Goal: Transaction & Acquisition: Register for event/course

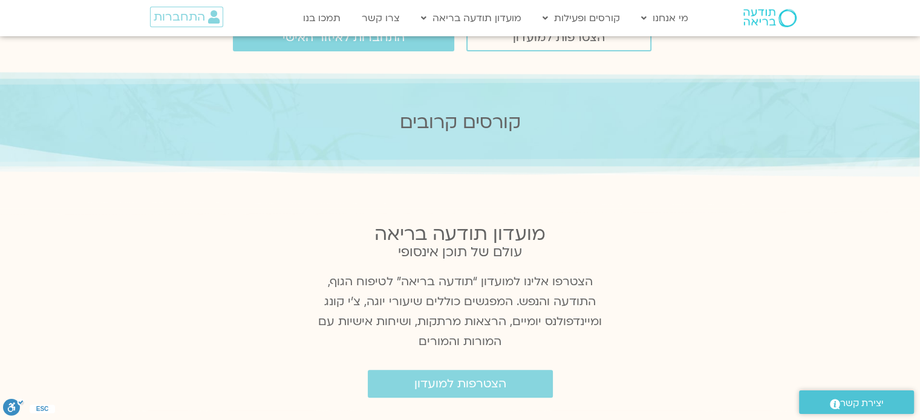
scroll to position [305, 0]
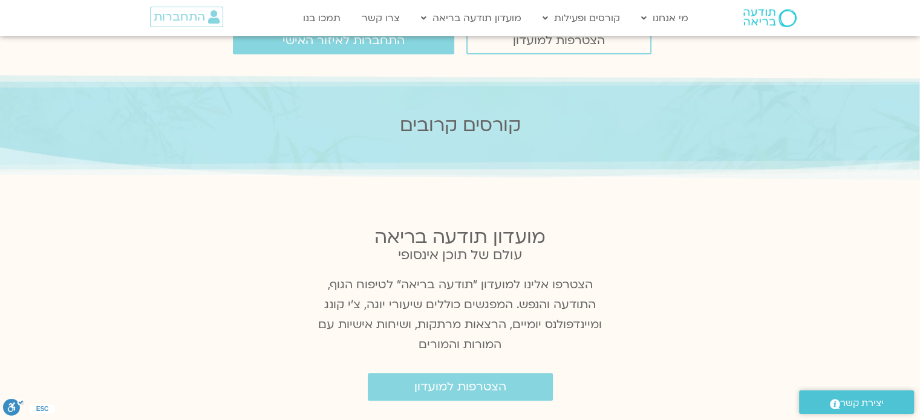
click at [460, 128] on h2 "קורסים קרובים" at bounding box center [460, 125] width 754 height 21
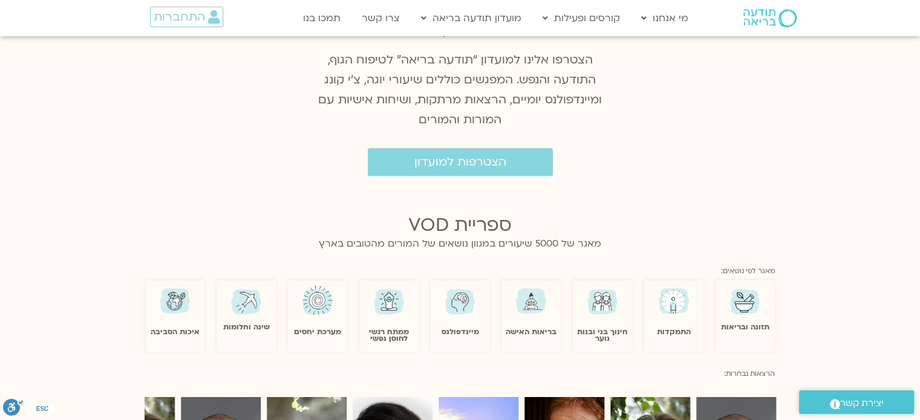
scroll to position [0, 0]
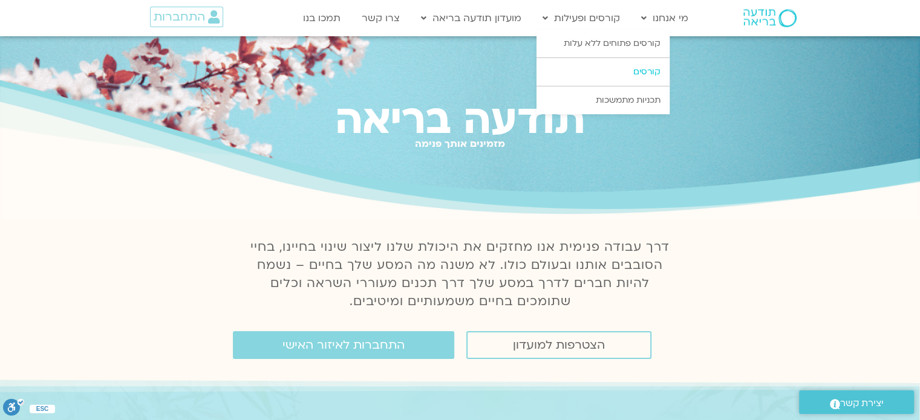
drag, startPoint x: 619, startPoint y: 67, endPoint x: 629, endPoint y: 64, distance: 10.6
click at [619, 67] on link "קורסים" at bounding box center [602, 72] width 133 height 28
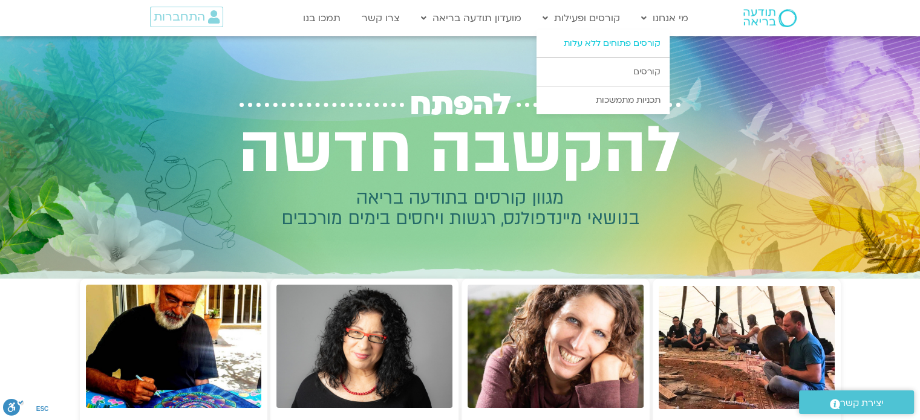
click at [599, 45] on link "קורסים פתוחים ללא עלות" at bounding box center [602, 44] width 133 height 28
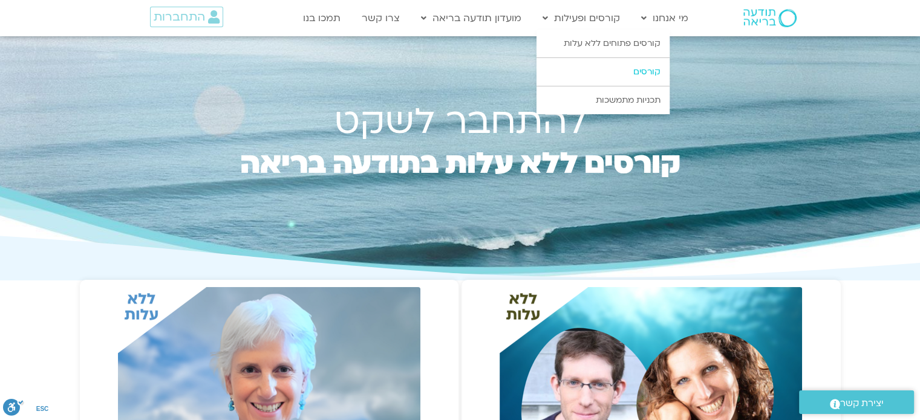
click at [608, 62] on link "קורסים" at bounding box center [602, 72] width 133 height 28
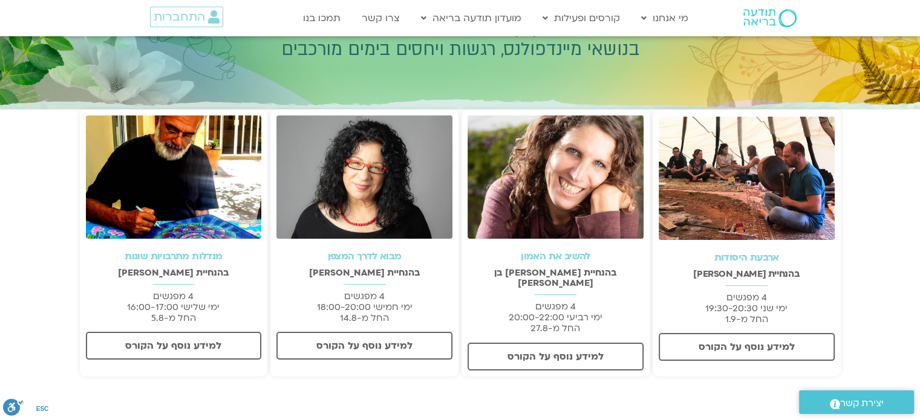
scroll to position [172, 0]
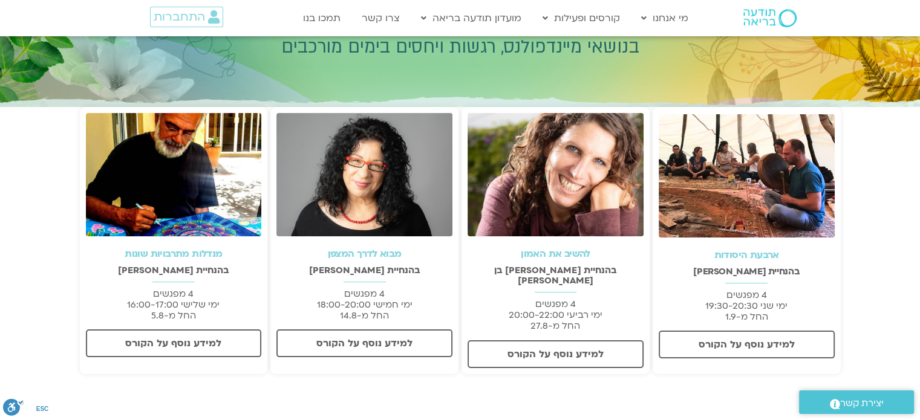
drag, startPoint x: 0, startPoint y: 0, endPoint x: 928, endPoint y: 177, distance: 945.1
click at [919, 177] on html "דלג לתוכן Main Menu מי אנחנו מי אנחנו שאלות נפוצות מנחים ומנחות בתודעה בריאה מה…" at bounding box center [460, 317] width 920 height 979
click at [416, 336] on link "למידע נוסף על הקורס" at bounding box center [364, 344] width 176 height 28
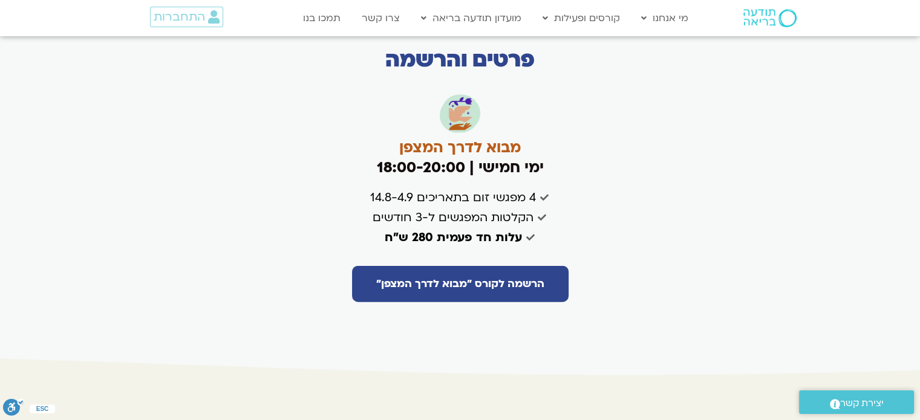
scroll to position [2855, 0]
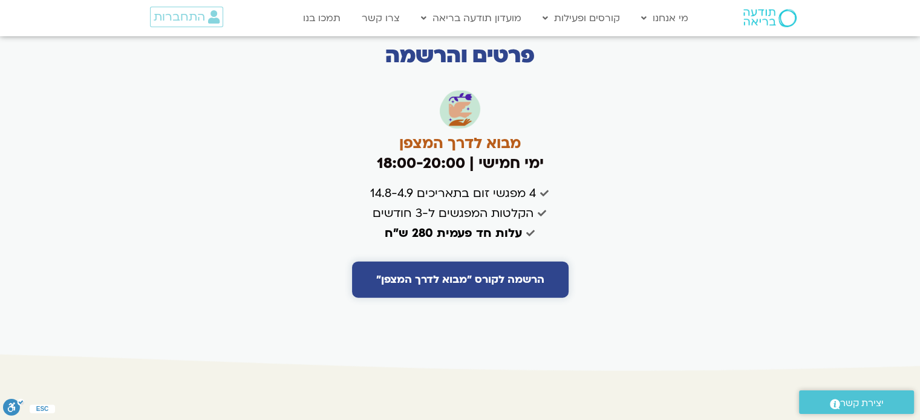
click at [396, 274] on span "הרשמה לקורס "מבוא לדרך המצפן"" at bounding box center [460, 280] width 168 height 12
